Goal: Transaction & Acquisition: Book appointment/travel/reservation

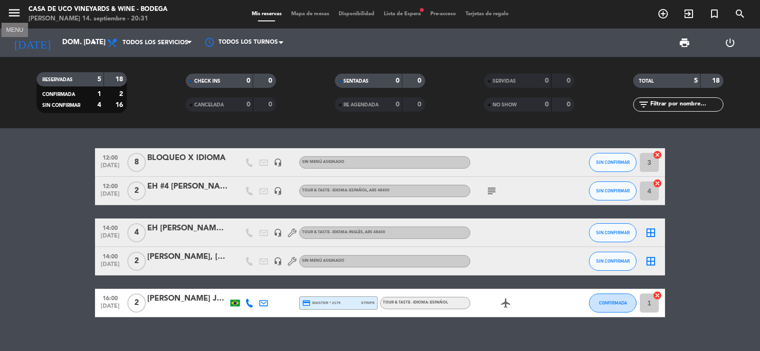
drag, startPoint x: 19, startPoint y: 9, endPoint x: 44, endPoint y: 26, distance: 29.9
click at [19, 10] on icon "menu" at bounding box center [14, 13] width 14 height 14
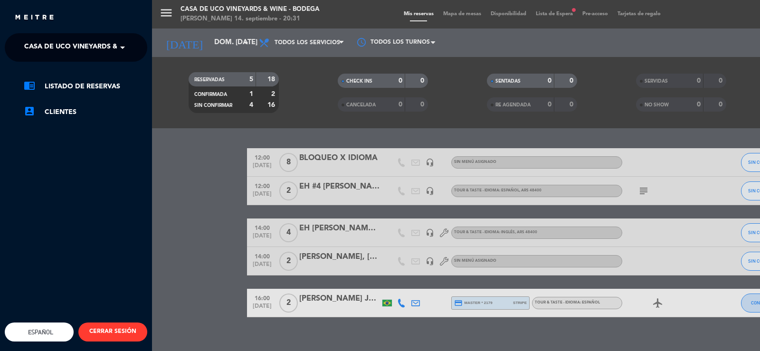
click at [64, 40] on span "Casa de Uco Vineyards & Wine - Bodega" at bounding box center [98, 48] width 149 height 20
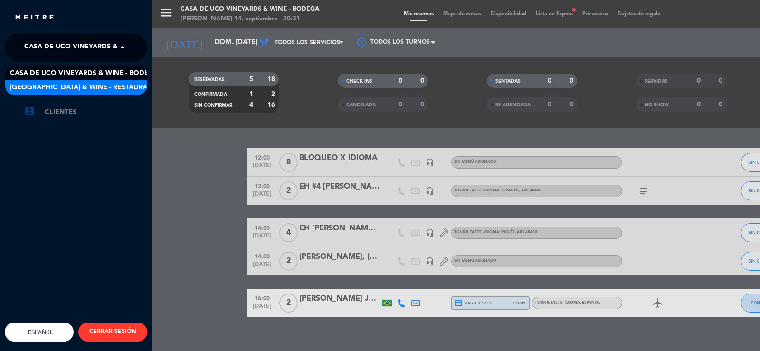
drag, startPoint x: 106, startPoint y: 86, endPoint x: 132, endPoint y: 107, distance: 33.5
click at [106, 86] on span "[GEOGRAPHIC_DATA] & Wine - Restaurante" at bounding box center [85, 87] width 150 height 11
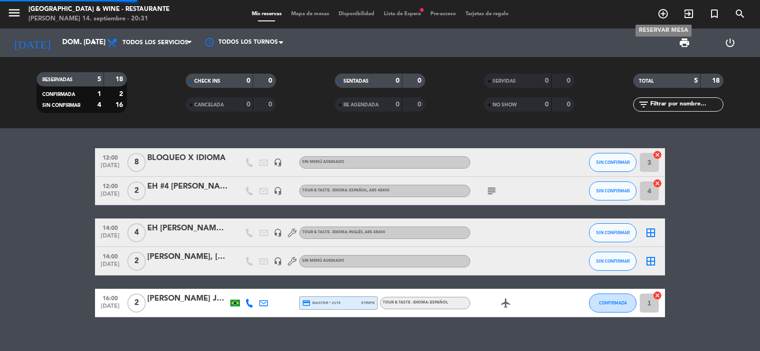
click at [660, 19] on icon "add_circle_outline" at bounding box center [662, 13] width 11 height 11
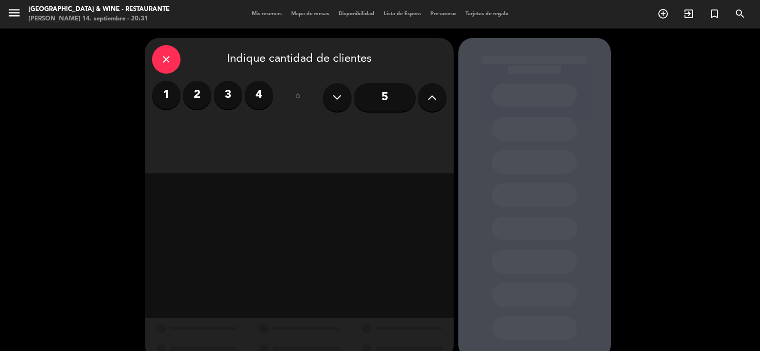
click at [261, 94] on label "4" at bounding box center [258, 95] width 28 height 28
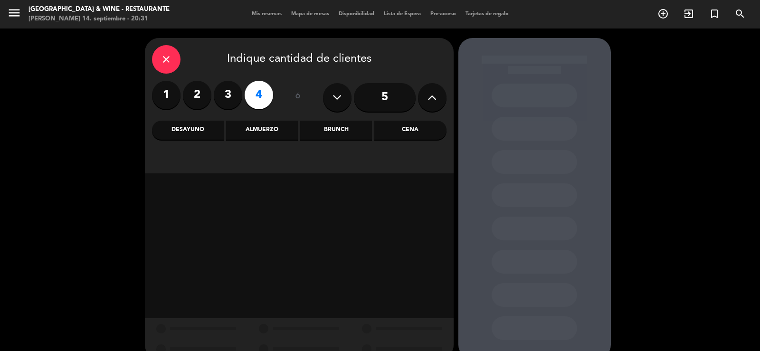
click at [439, 128] on div "Cena" at bounding box center [410, 130] width 72 height 19
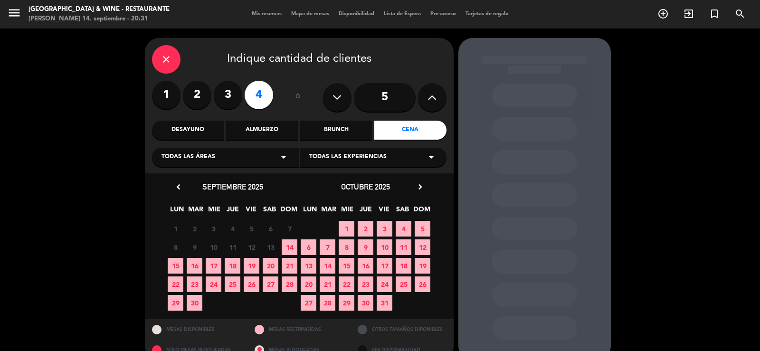
click at [290, 245] on span "14" at bounding box center [289, 247] width 16 height 16
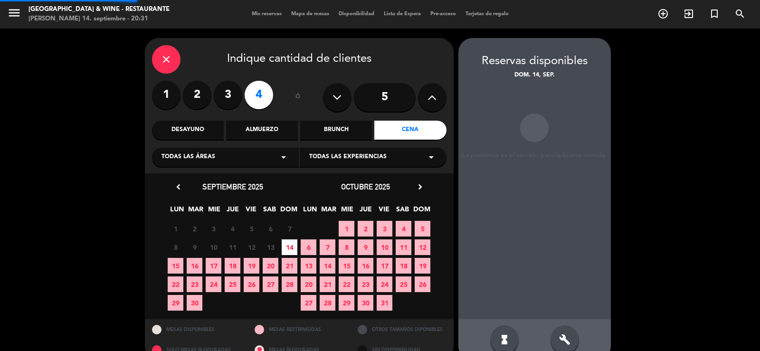
scroll to position [18, 0]
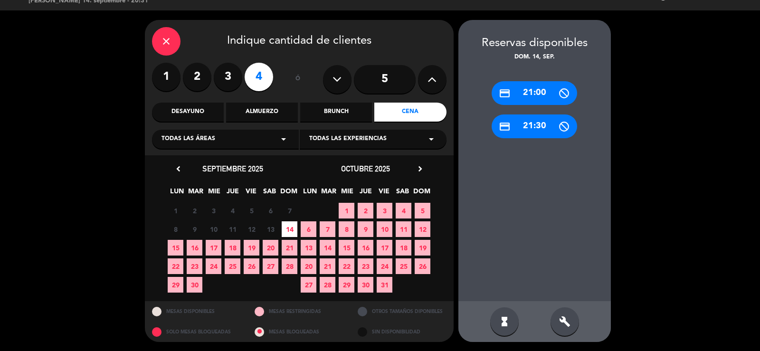
click at [564, 328] on div "build" at bounding box center [564, 321] width 28 height 28
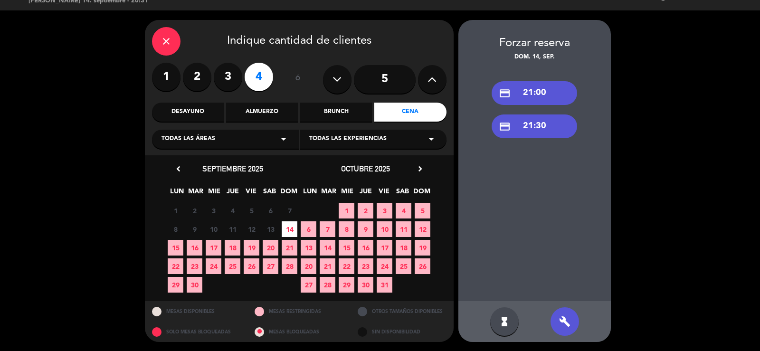
click at [536, 94] on div "credit_card 21:00" at bounding box center [533, 93] width 85 height 24
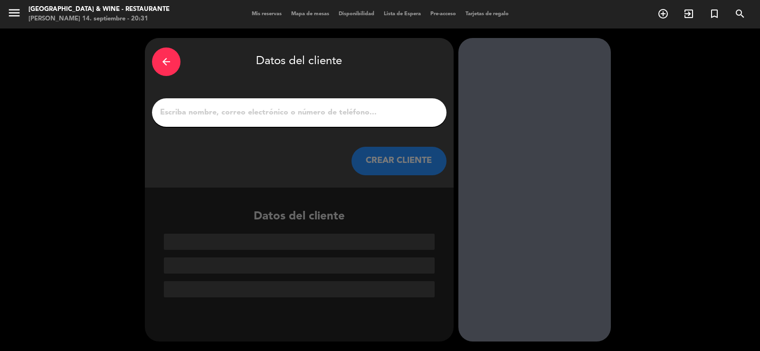
click at [308, 118] on input "1" at bounding box center [299, 112] width 280 height 13
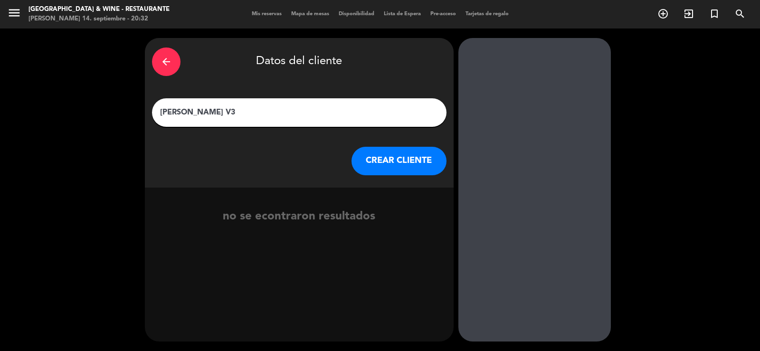
type input "[PERSON_NAME] V3"
click at [396, 175] on button "CREAR CLIENTE" at bounding box center [398, 161] width 95 height 28
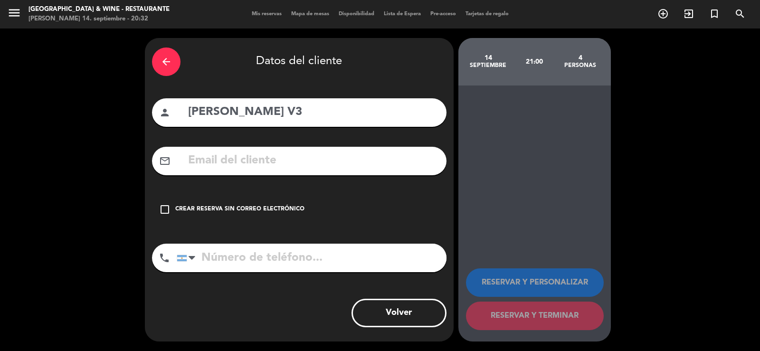
click at [282, 202] on div "check_box_outline_blank Crear reserva sin correo electrónico" at bounding box center [299, 209] width 294 height 28
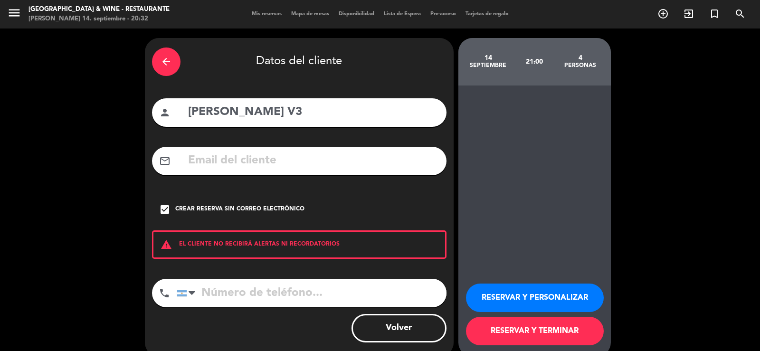
click at [514, 337] on button "RESERVAR Y TERMINAR" at bounding box center [535, 331] width 138 height 28
